Goal: Information Seeking & Learning: Learn about a topic

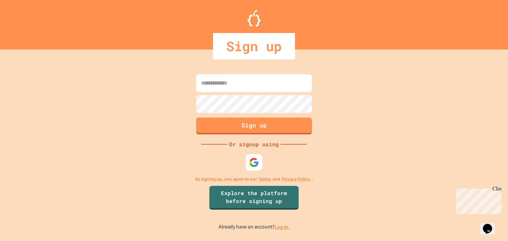
click at [228, 82] on input at bounding box center [254, 83] width 116 height 18
type input "**********"
click at [226, 123] on button "Sign up" at bounding box center [254, 125] width 118 height 17
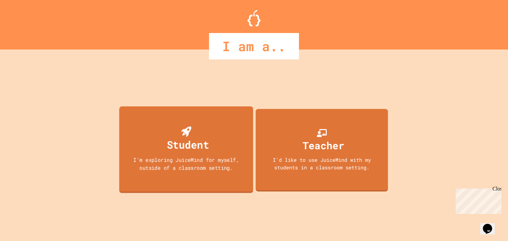
click at [192, 163] on div "I'm exploring JuiceMind for myself, outside of a classroom setting." at bounding box center [186, 164] width 121 height 16
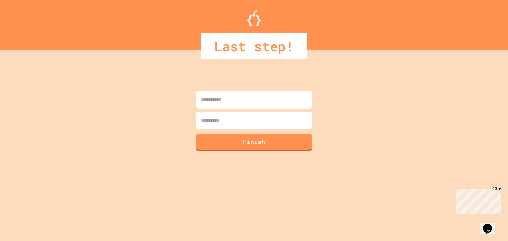
click at [228, 109] on div at bounding box center [253, 109] width 119 height 1
click at [228, 106] on input at bounding box center [254, 100] width 116 height 18
type input "******"
click at [211, 123] on input at bounding box center [254, 121] width 116 height 18
type input "*****"
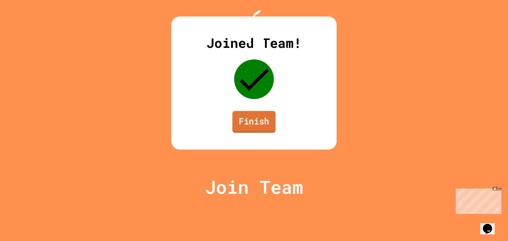
click at [257, 133] on link "Finish" at bounding box center [253, 122] width 43 height 22
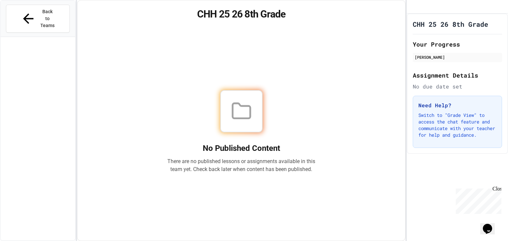
click at [261, 152] on div "No Published Content There are no published lessons or assignments available in…" at bounding box center [241, 131] width 148 height 83
drag, startPoint x: 195, startPoint y: 14, endPoint x: 363, endPoint y: 29, distance: 168.3
click at [363, 29] on div "CHH 25 26 8th Grade No Published Content There are no published lessons or assi…" at bounding box center [241, 120] width 328 height 241
click at [362, 29] on div "CHH 25 26 8th Grade No Published Content There are no published lessons or assi…" at bounding box center [241, 120] width 328 height 241
click at [25, 2] on div "Back to Teams" at bounding box center [38, 19] width 74 height 36
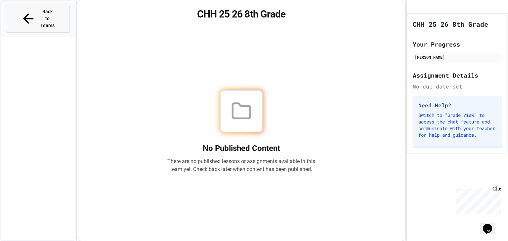
click at [24, 6] on button "Back to Teams" at bounding box center [38, 19] width 64 height 28
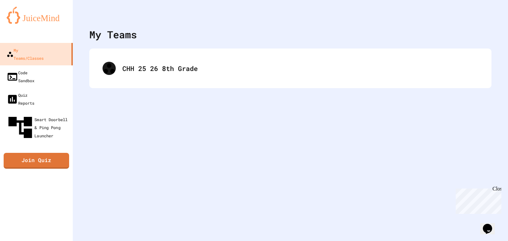
click at [60, 153] on link "Join Quiz" at bounding box center [36, 161] width 65 height 16
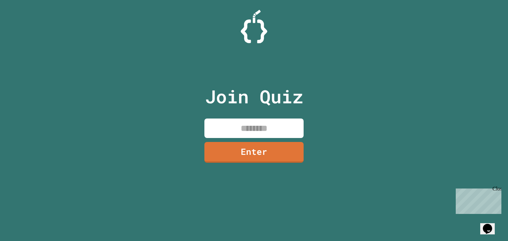
click at [224, 127] on input at bounding box center [253, 129] width 99 height 20
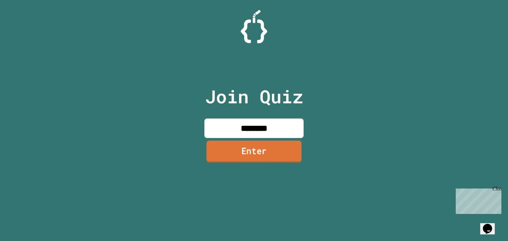
type input "********"
click at [220, 162] on link "Enter" at bounding box center [253, 152] width 95 height 22
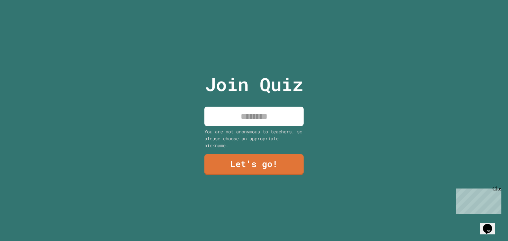
click at [254, 121] on input at bounding box center [253, 117] width 99 height 20
type input "*"
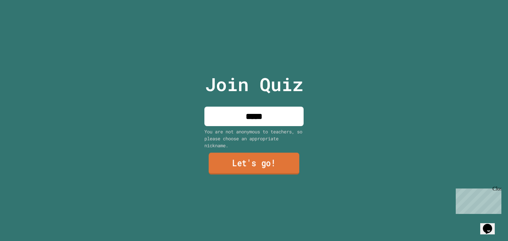
type input "*****"
click at [258, 157] on link "Let's go!" at bounding box center [254, 164] width 91 height 22
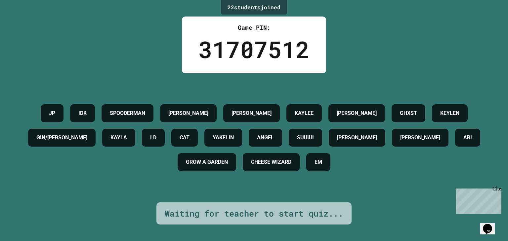
click at [320, 213] on div "Waiting for teacher to start quiz..." at bounding box center [254, 214] width 179 height 13
drag, startPoint x: 95, startPoint y: 109, endPoint x: 111, endPoint y: 110, distance: 15.6
click at [95, 110] on div "IDK" at bounding box center [82, 113] width 25 height 18
click at [112, 48] on div "22 student s joined Game PIN: 31707512 JP IDK SPOODERMAN BRAYAN PERADY ALAN KAY…" at bounding box center [254, 120] width 508 height 241
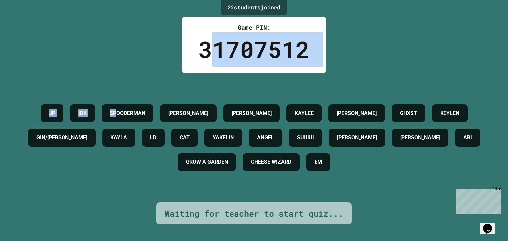
drag, startPoint x: 214, startPoint y: 41, endPoint x: 140, endPoint y: 73, distance: 80.6
click at [140, 73] on div "22 student s joined Game PIN: 31707512 JP IDK SPOODERMAN BRAYAN PERADY ALAN KAY…" at bounding box center [254, 120] width 508 height 241
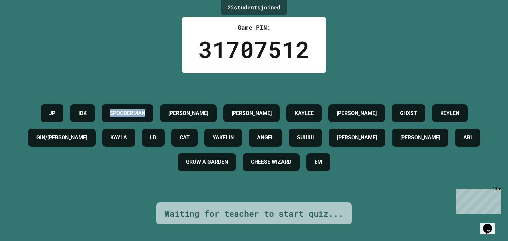
drag, startPoint x: 195, startPoint y: 103, endPoint x: 121, endPoint y: 108, distance: 73.9
click at [121, 108] on div "SPOODERMAN" at bounding box center [128, 113] width 52 height 18
copy h4 "SPOODERMAN"
click at [100, 32] on div "22 student s joined Game PIN: 31707512 JP IDK SPOODERMAN BRAYAN PERADY ALAN KAY…" at bounding box center [254, 120] width 508 height 241
click at [203, 215] on div "Waiting for teacher to start quiz..." at bounding box center [254, 214] width 179 height 13
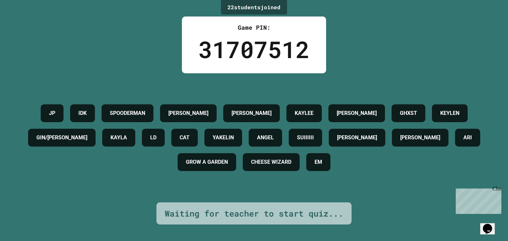
click at [203, 215] on div "Waiting for teacher to start quiz..." at bounding box center [254, 214] width 179 height 13
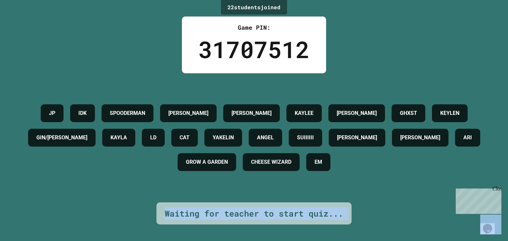
click at [203, 215] on div "Waiting for teacher to start quiz..." at bounding box center [254, 214] width 179 height 13
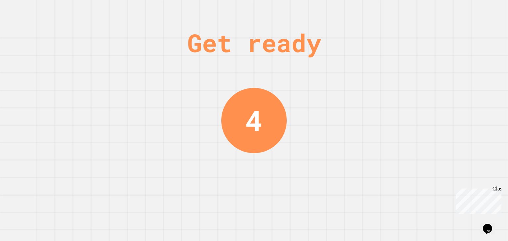
click at [232, 91] on div "Get ready 4" at bounding box center [254, 120] width 50 height 241
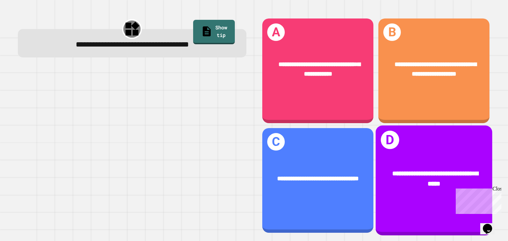
click at [417, 185] on div "**********" at bounding box center [434, 179] width 90 height 20
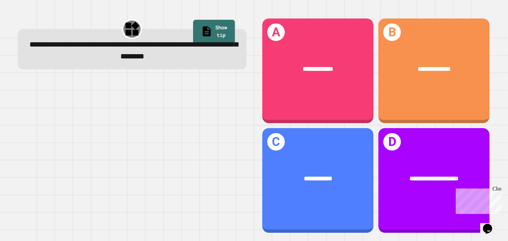
click at [193, 25] on link "Show tip" at bounding box center [214, 32] width 42 height 25
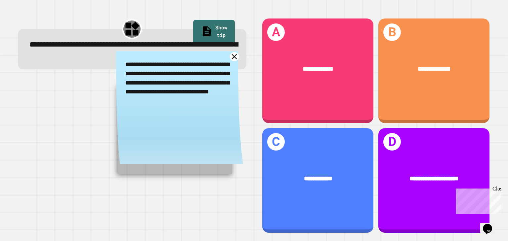
click at [234, 60] on icon at bounding box center [233, 56] width 9 height 9
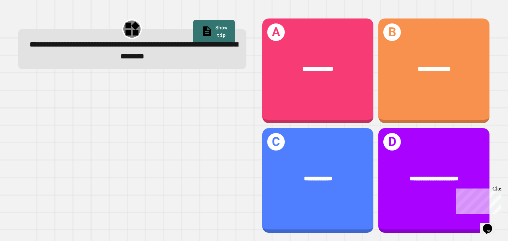
click at [285, 179] on div "**********" at bounding box center [318, 178] width 86 height 9
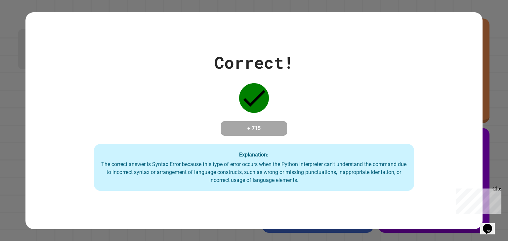
click at [340, 118] on div "Correct! + 715 Explanation: The correct answer is Syntax Error because this typ…" at bounding box center [253, 120] width 457 height 141
click at [358, 143] on div "Correct! + 715 Explanation: The correct answer is Syntax Error because this typ…" at bounding box center [253, 120] width 457 height 141
click at [498, 190] on div "Close" at bounding box center [496, 190] width 8 height 8
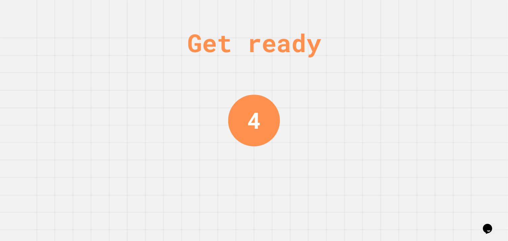
click at [271, 110] on div "4" at bounding box center [254, 121] width 52 height 52
click at [271, 110] on div "3" at bounding box center [254, 121] width 52 height 52
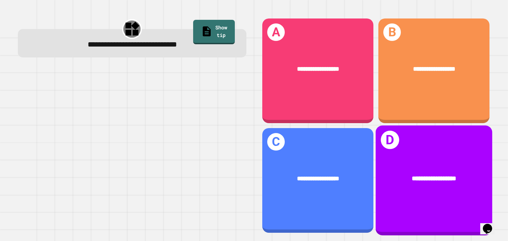
click at [401, 196] on div "**********" at bounding box center [434, 179] width 116 height 36
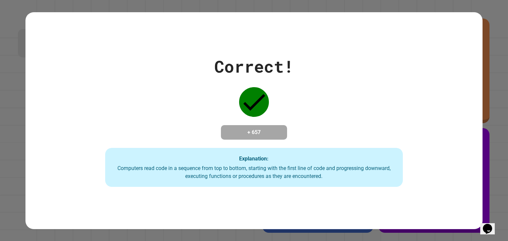
click at [401, 196] on div "Correct! + 657 Explanation: Computers read code in a sequence from top to botto…" at bounding box center [253, 120] width 457 height 217
click at [394, 192] on div "Correct! + 657 Explanation: Computers read code in a sequence from top to botto…" at bounding box center [253, 120] width 457 height 217
click at [488, 230] on button "Opens Chat This icon Opens the chat window." at bounding box center [487, 229] width 15 height 11
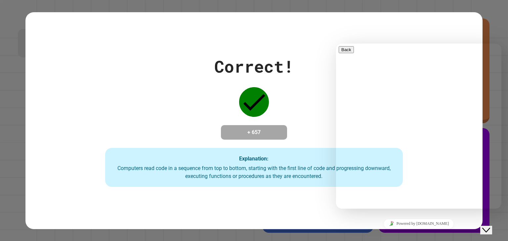
click at [336, 44] on div "Rate this chat Upload File Insert emoji" at bounding box center [336, 44] width 0 height 0
click at [336, 44] on textarea at bounding box center [336, 44] width 0 height 0
type textarea "********"
click at [342, 51] on button "Back" at bounding box center [346, 49] width 15 height 7
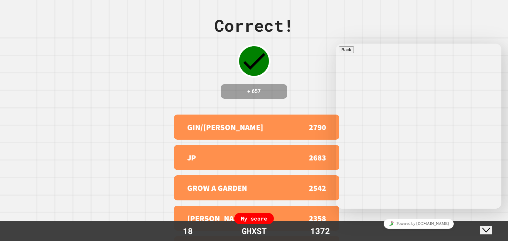
click at [299, 64] on div "Correct! + 657 GIN/KEN 2790 JP 2683 GROW A GARDEN 2542 BRAYAN PERADY 2358 KEYLE…" at bounding box center [254, 120] width 508 height 241
click at [492, 233] on button "Close Chat This icon closes the chat window." at bounding box center [486, 230] width 12 height 9
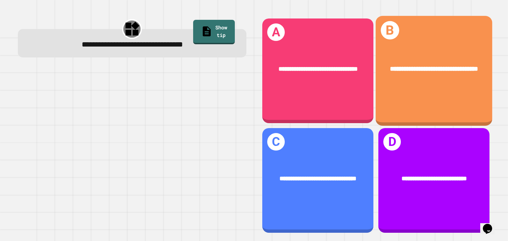
click at [444, 87] on div "**********" at bounding box center [434, 69] width 116 height 36
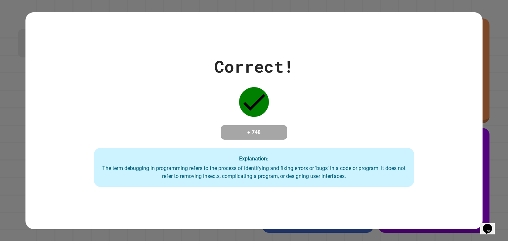
click at [361, 100] on div "Correct! + 748 Explanation: The term debugging in programming refers to the pro…" at bounding box center [253, 120] width 457 height 133
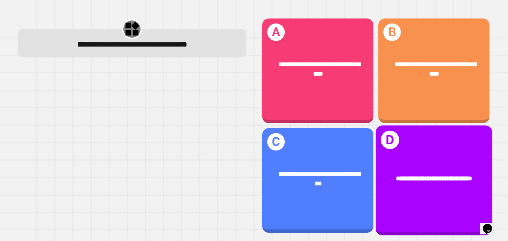
click at [401, 182] on div "**********" at bounding box center [434, 179] width 90 height 10
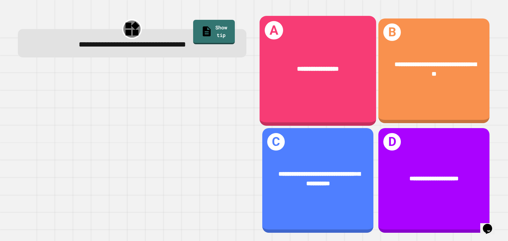
click at [352, 67] on div "**********" at bounding box center [318, 69] width 90 height 10
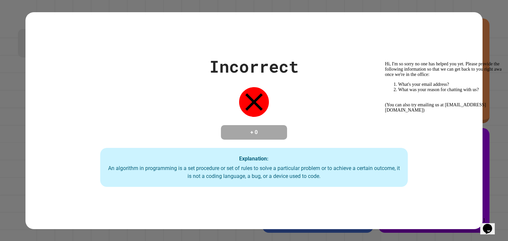
click at [284, 137] on div "+ 0" at bounding box center [254, 132] width 66 height 15
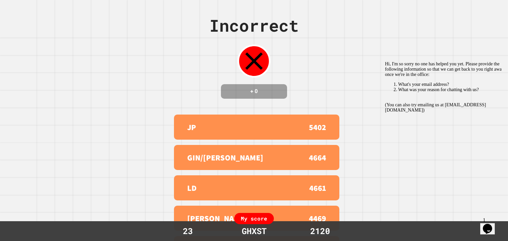
click at [385, 62] on icon "Chat attention grabber" at bounding box center [385, 62] width 0 height 0
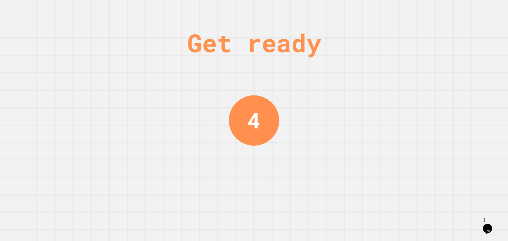
click at [268, 96] on div "Get ready 4" at bounding box center [254, 120] width 50 height 241
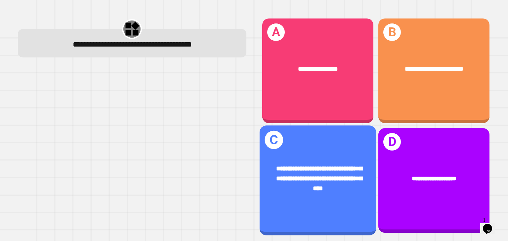
click at [343, 147] on div "**********" at bounding box center [318, 181] width 116 height 110
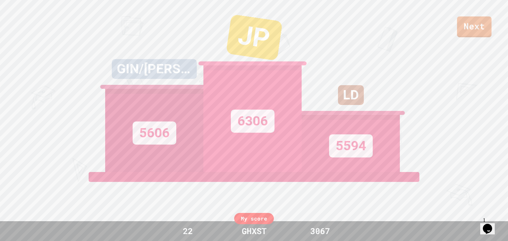
click at [469, 21] on link "Next" at bounding box center [474, 27] width 34 height 21
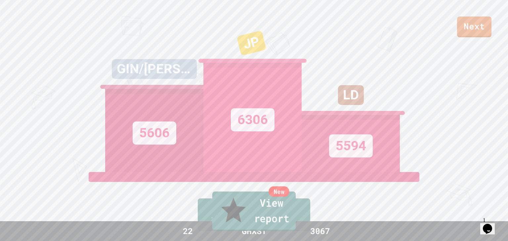
click at [264, 208] on link "New View report" at bounding box center [254, 212] width 84 height 40
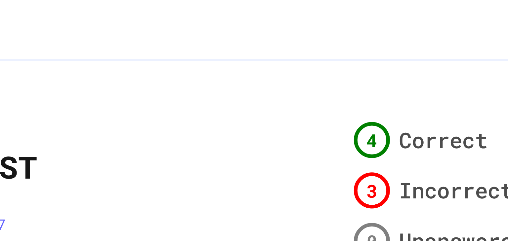
scroll to position [18, 0]
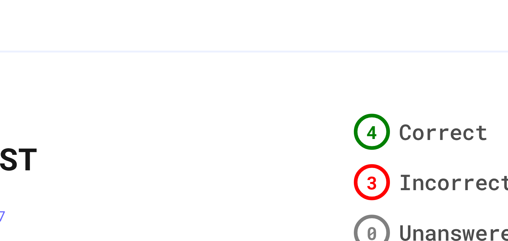
click at [388, 72] on div "Live Finished What is Code? GHXST Rank 22 Score 3067 4 Correct 3 Incorrect 0 Un…" at bounding box center [290, 97] width 369 height 164
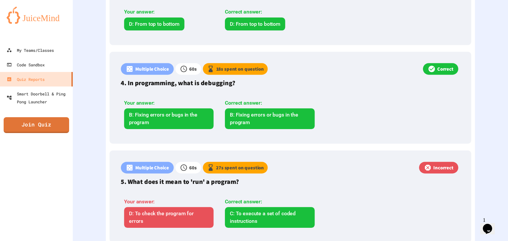
scroll to position [0, 0]
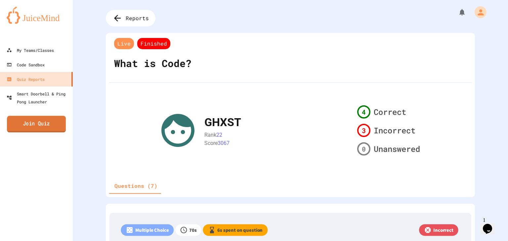
click at [39, 131] on link "Join Quiz" at bounding box center [36, 124] width 59 height 17
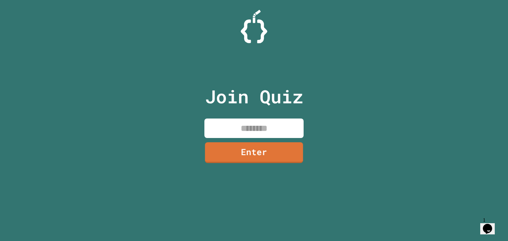
click at [250, 128] on input at bounding box center [253, 129] width 99 height 20
type input "********"
click at [241, 158] on link "Enter" at bounding box center [254, 152] width 98 height 22
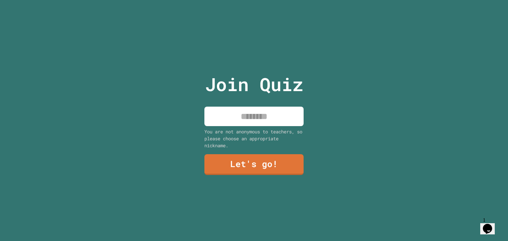
click at [245, 108] on input at bounding box center [253, 117] width 99 height 20
type input "******"
click at [272, 156] on link "Let's go!" at bounding box center [254, 164] width 98 height 22
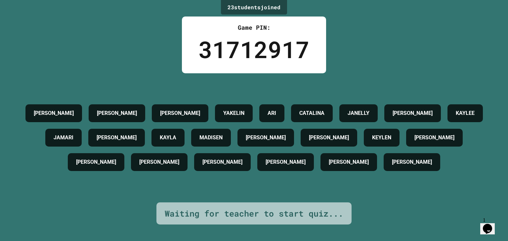
click at [488, 224] on button "Opens Chat This icon Opens the chat window." at bounding box center [487, 229] width 15 height 11
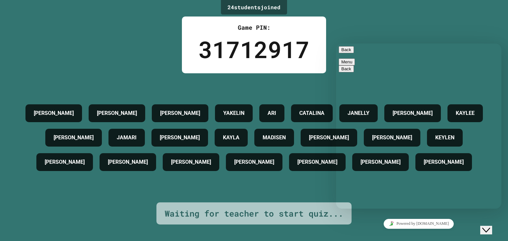
click at [336, 44] on textarea at bounding box center [336, 44] width 0 height 0
type textarea "***"
click at [343, 53] on button "Back" at bounding box center [346, 49] width 15 height 7
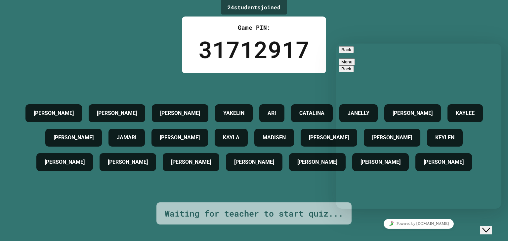
scroll to position [0, 0]
click at [354, 27] on div "24 student s joined Game PIN: 31712917 [PERSON_NAME] BRAYAN PAREDY [PERSON_NAME…" at bounding box center [254, 120] width 508 height 241
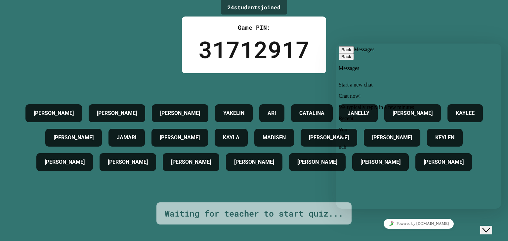
click at [482, 227] on div "Close Chat This icon closes the chat window." at bounding box center [486, 231] width 8 height 8
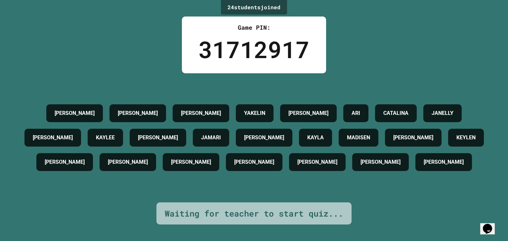
click at [403, 203] on div "24 student s joined Game PIN: 31712917 [PERSON_NAME] [PERSON_NAME] [PERSON_NAME…" at bounding box center [254, 120] width 508 height 241
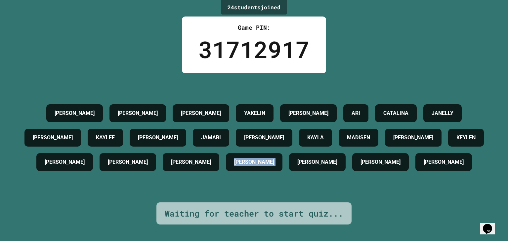
click at [403, 203] on div "24 student s joined Game PIN: 31712917 [PERSON_NAME] [PERSON_NAME] [PERSON_NAME…" at bounding box center [254, 120] width 508 height 241
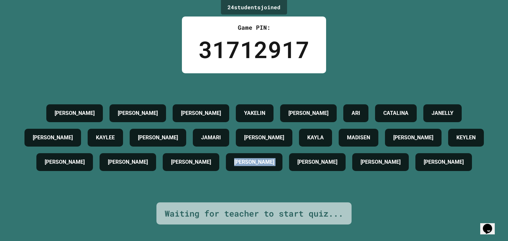
click at [208, 203] on div "Waiting for teacher to start quiz..." at bounding box center [253, 214] width 195 height 22
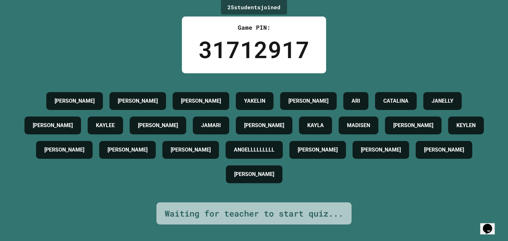
click at [208, 241] on div at bounding box center [254, 241] width 508 height 0
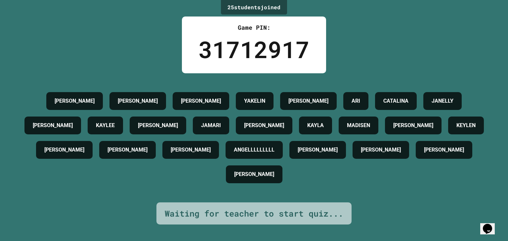
click at [208, 241] on div at bounding box center [254, 241] width 508 height 0
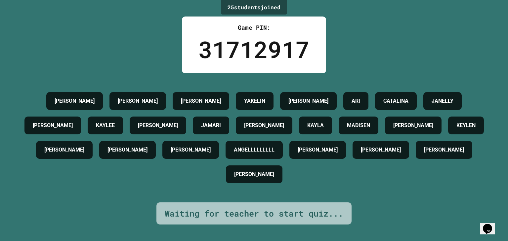
click at [208, 241] on div at bounding box center [254, 241] width 508 height 0
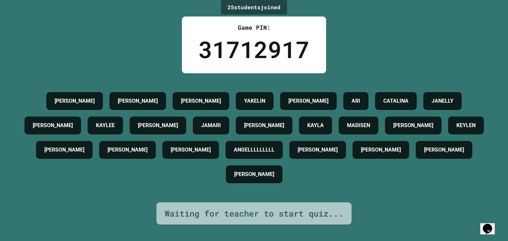
click at [208, 241] on div at bounding box center [254, 241] width 508 height 0
click at [209, 241] on div at bounding box center [254, 241] width 508 height 0
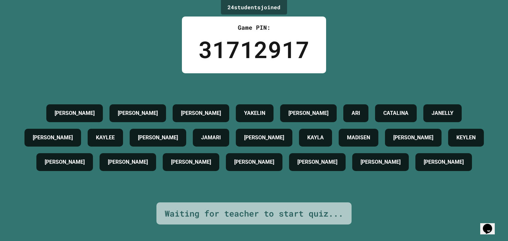
click at [205, 241] on div at bounding box center [254, 241] width 508 height 0
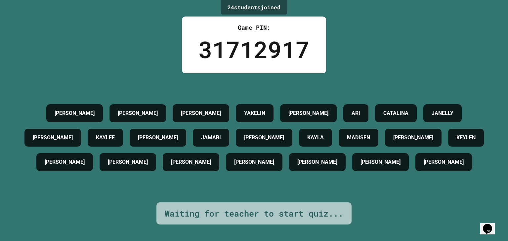
click at [205, 241] on div at bounding box center [254, 241] width 508 height 0
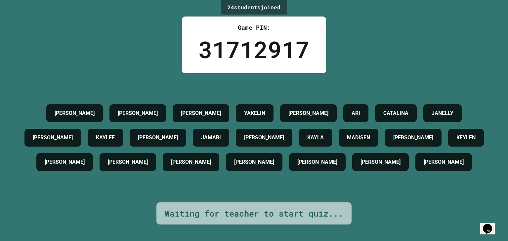
click at [205, 241] on div at bounding box center [254, 241] width 508 height 0
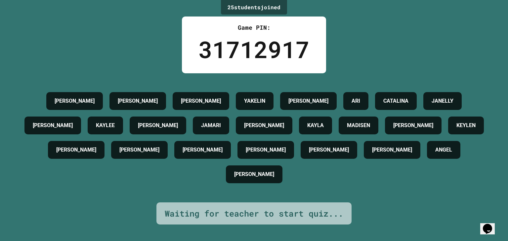
click at [205, 241] on div at bounding box center [254, 241] width 508 height 0
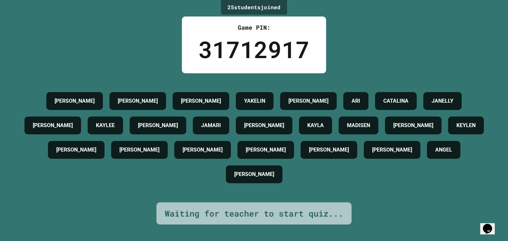
click at [205, 241] on div at bounding box center [254, 241] width 508 height 0
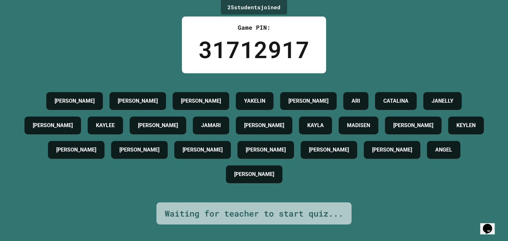
click at [205, 241] on div at bounding box center [254, 241] width 508 height 0
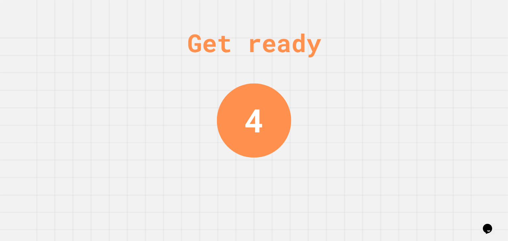
click at [205, 241] on div at bounding box center [254, 241] width 508 height 0
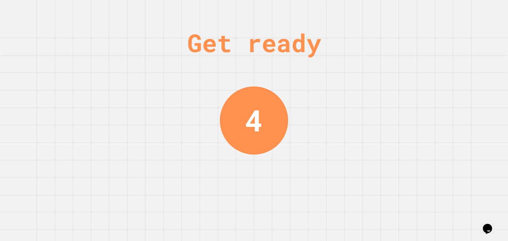
click at [205, 241] on div at bounding box center [254, 241] width 508 height 0
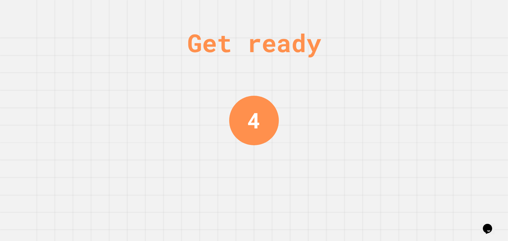
click at [205, 241] on div at bounding box center [254, 241] width 508 height 0
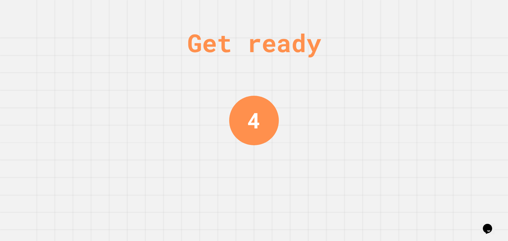
click at [205, 241] on div at bounding box center [254, 241] width 508 height 0
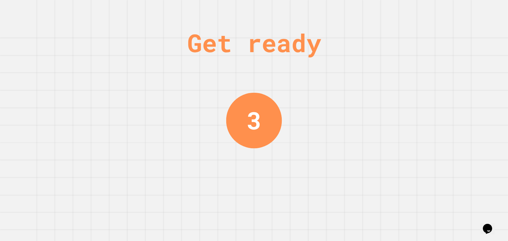
click at [205, 241] on div at bounding box center [254, 241] width 508 height 0
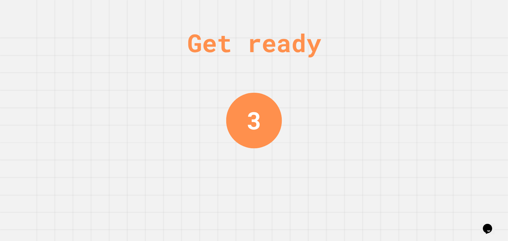
click at [205, 241] on div at bounding box center [254, 241] width 508 height 0
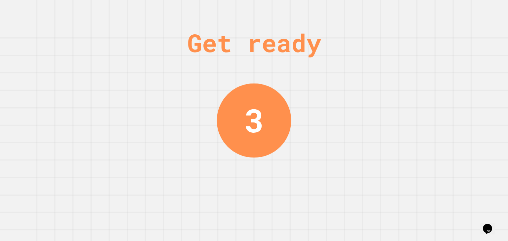
click at [205, 241] on div at bounding box center [254, 241] width 508 height 0
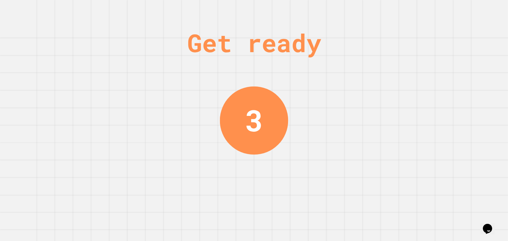
click at [205, 241] on div at bounding box center [254, 241] width 508 height 0
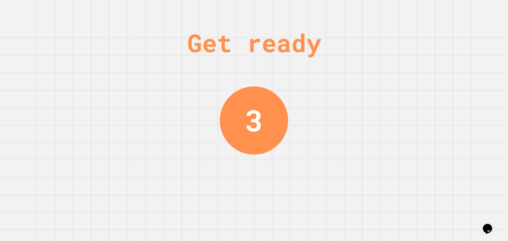
click at [205, 241] on div at bounding box center [254, 241] width 508 height 0
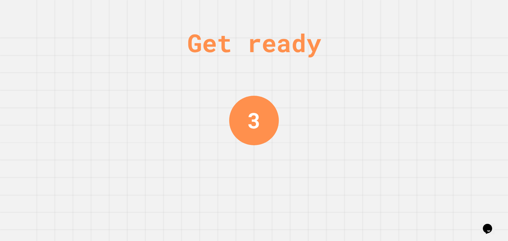
click at [205, 241] on div at bounding box center [254, 241] width 508 height 0
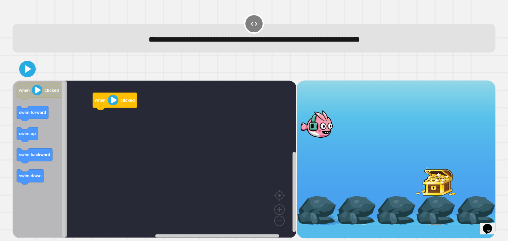
click at [246, 241] on div "Close" at bounding box center [254, 241] width 508 height 0
click at [123, 100] on text "clicked" at bounding box center [128, 100] width 14 height 5
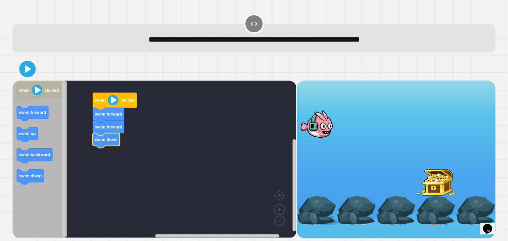
click at [114, 100] on image "Blockly Workspace" at bounding box center [113, 100] width 11 height 11
click at [110, 101] on image "Blockly Workspace" at bounding box center [113, 100] width 11 height 11
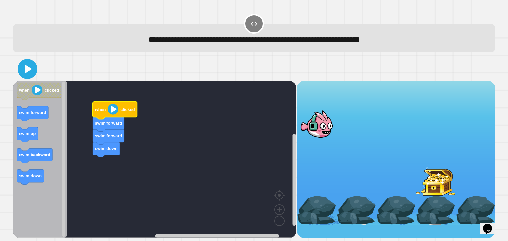
click at [29, 69] on icon at bounding box center [28, 68] width 7 height 9
click at [31, 68] on icon at bounding box center [28, 69] width 16 height 16
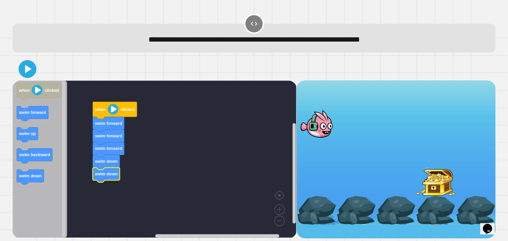
click at [25, 72] on icon at bounding box center [28, 69] width 7 height 8
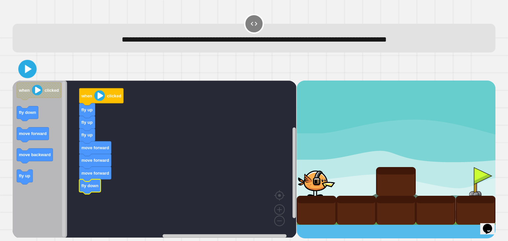
click at [26, 72] on icon at bounding box center [28, 69] width 7 height 9
click at [24, 70] on icon at bounding box center [28, 69] width 14 height 14
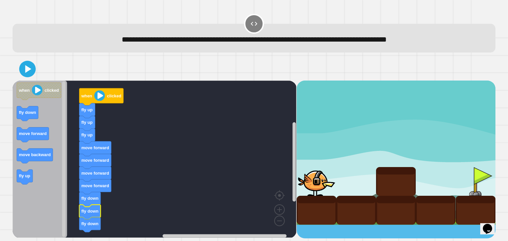
click at [25, 59] on div at bounding box center [254, 69] width 482 height 23
click at [28, 62] on icon at bounding box center [27, 68] width 13 height 13
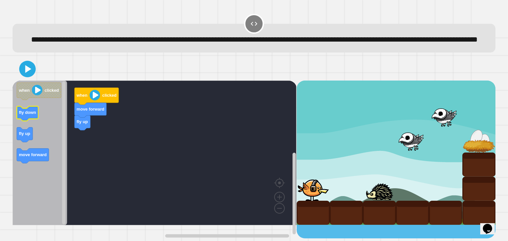
click at [26, 121] on icon "Blockly Workspace" at bounding box center [27, 113] width 21 height 15
click at [60, 150] on icon "Blockly Workspace" at bounding box center [40, 153] width 55 height 145
click at [38, 146] on icon "Blockly Workspace" at bounding box center [40, 153] width 55 height 145
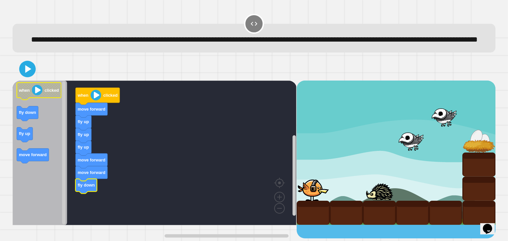
click at [39, 96] on image "Blockly Workspace" at bounding box center [37, 90] width 11 height 11
click at [95, 115] on div "when clicked move forward fly up fly up fly up move forward move forward fly do…" at bounding box center [155, 160] width 284 height 158
click at [28, 74] on icon at bounding box center [28, 69] width 7 height 9
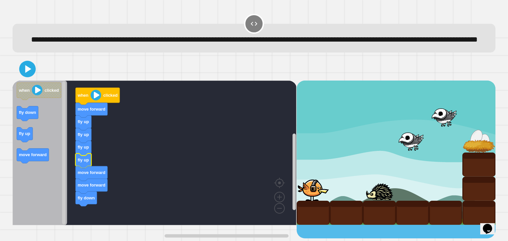
click at [30, 73] on icon at bounding box center [28, 69] width 6 height 8
click at [30, 181] on icon "Blockly Workspace" at bounding box center [40, 153] width 55 height 145
click at [25, 73] on icon at bounding box center [28, 69] width 6 height 8
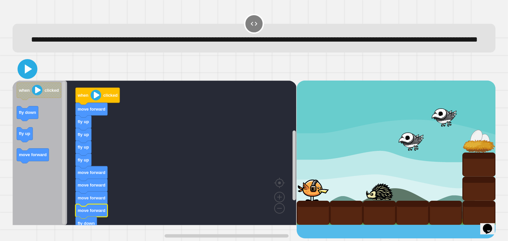
click at [34, 77] on icon at bounding box center [28, 69] width 16 height 16
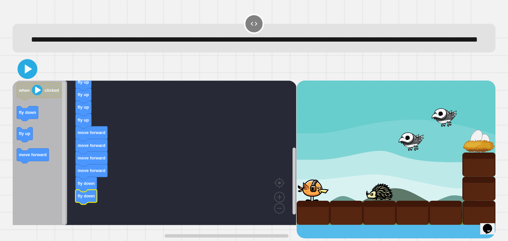
click at [31, 77] on icon at bounding box center [28, 69] width 16 height 16
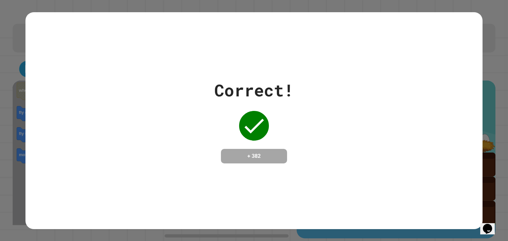
click at [0, 167] on div "Correct! + 382" at bounding box center [254, 120] width 508 height 241
click at [374, 142] on div "Correct! + 382" at bounding box center [253, 121] width 457 height 86
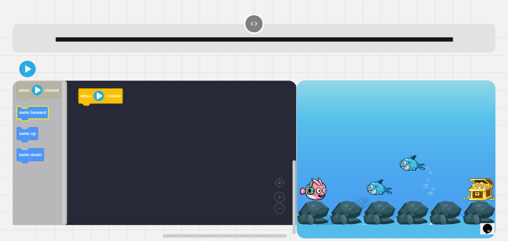
click at [32, 121] on g "swim forward" at bounding box center [32, 113] width 31 height 15
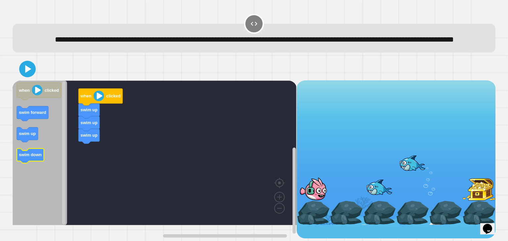
click at [28, 164] on icon "Blockly Workspace" at bounding box center [30, 156] width 27 height 15
click at [49, 137] on icon "Blockly Workspace" at bounding box center [40, 153] width 55 height 145
click at [97, 176] on rect "Blockly Workspace" at bounding box center [155, 153] width 284 height 145
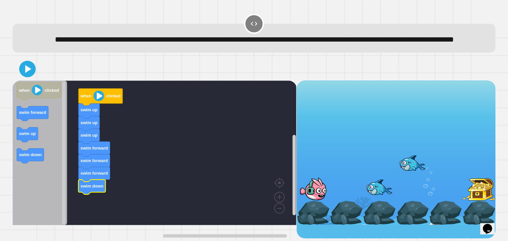
click at [19, 76] on div at bounding box center [254, 69] width 482 height 23
click at [21, 76] on icon at bounding box center [27, 68] width 13 height 13
click at [36, 115] on icon "Blockly Workspace" at bounding box center [40, 153] width 55 height 145
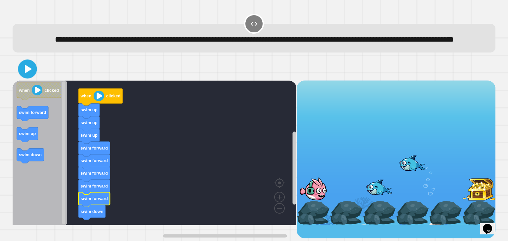
click at [29, 77] on icon at bounding box center [27, 69] width 15 height 15
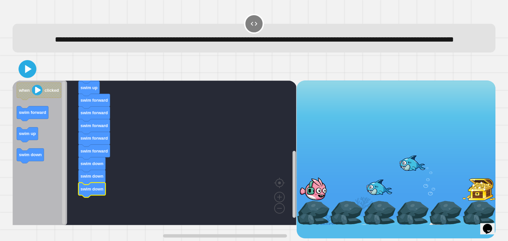
click at [32, 76] on icon at bounding box center [28, 69] width 14 height 14
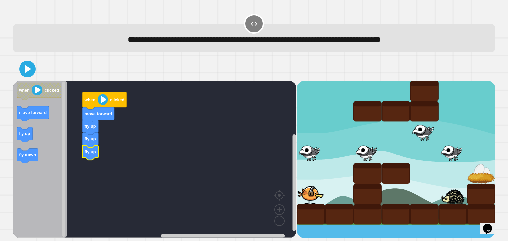
click at [44, 128] on icon "Blockly Workspace" at bounding box center [40, 159] width 55 height 157
click at [93, 157] on div "when clicked move forward fly up fly up fly up when clicked move forward fly up…" at bounding box center [155, 160] width 284 height 158
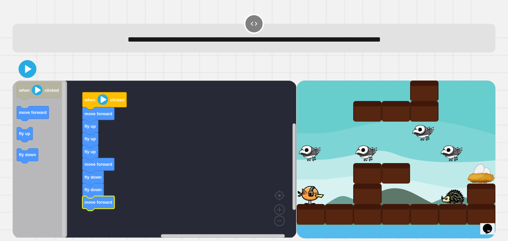
click at [31, 73] on icon at bounding box center [28, 69] width 14 height 14
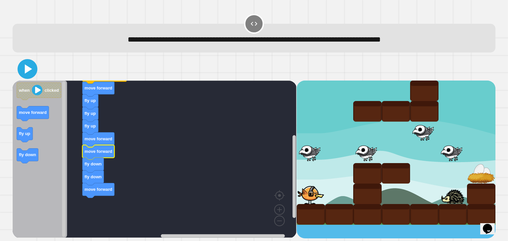
click at [30, 70] on icon at bounding box center [28, 68] width 7 height 9
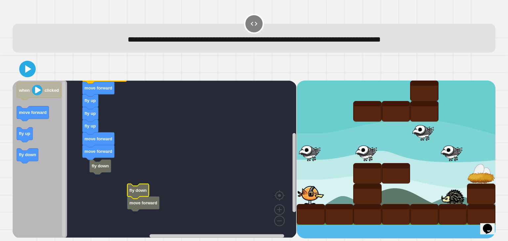
click at [105, 174] on rect "Blockly Workspace" at bounding box center [155, 159] width 284 height 157
click at [27, 75] on icon at bounding box center [28, 69] width 16 height 16
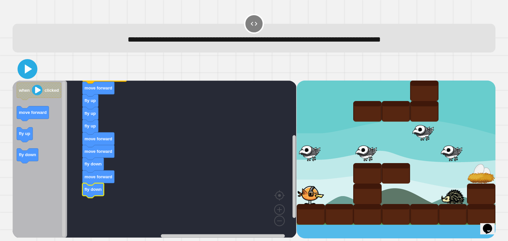
click at [28, 77] on icon at bounding box center [28, 69] width 16 height 16
click at [25, 65] on icon at bounding box center [28, 68] width 7 height 9
click at [27, 71] on icon at bounding box center [28, 68] width 7 height 9
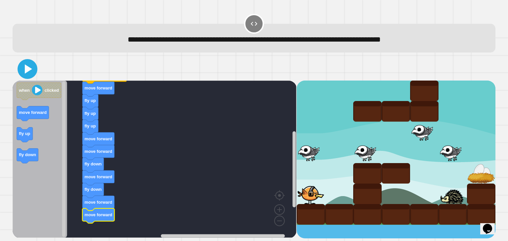
click at [33, 69] on icon at bounding box center [28, 69] width 16 height 16
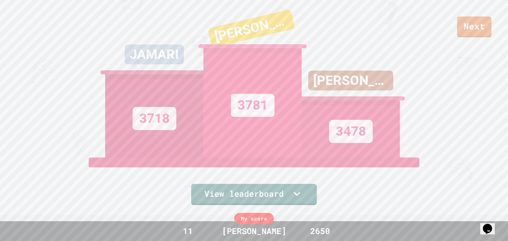
scroll to position [25, 0]
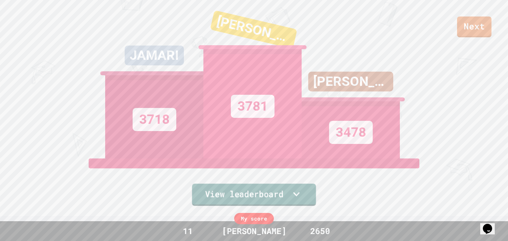
click at [236, 189] on link "View leaderboard" at bounding box center [254, 195] width 124 height 22
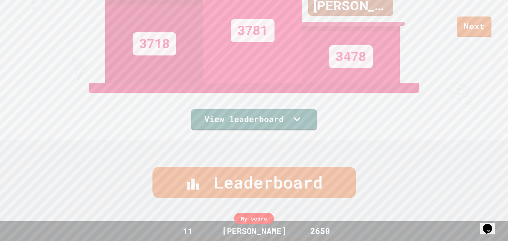
scroll to position [107, 0]
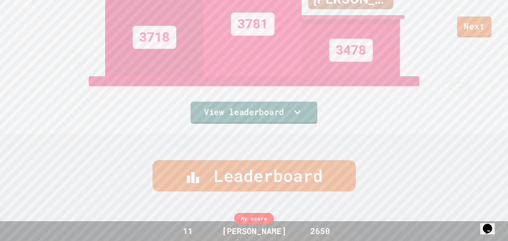
click at [268, 119] on link "View leaderboard" at bounding box center [253, 113] width 127 height 22
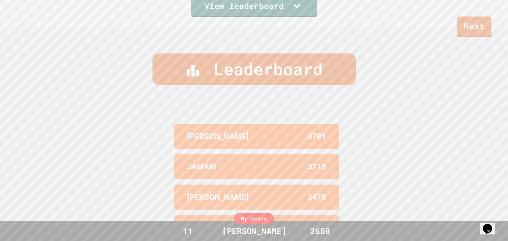
scroll to position [212, 0]
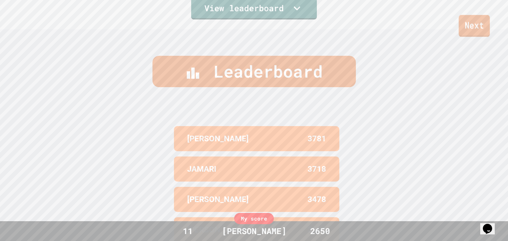
click at [481, 28] on link "Next" at bounding box center [474, 26] width 31 height 22
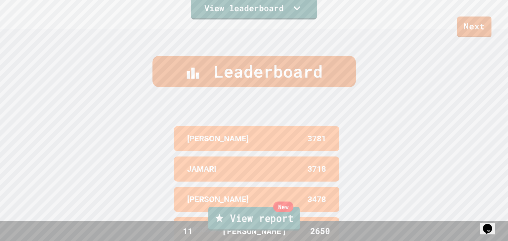
click at [285, 219] on link "New View report" at bounding box center [254, 219] width 92 height 24
